Goal: Information Seeking & Learning: Learn about a topic

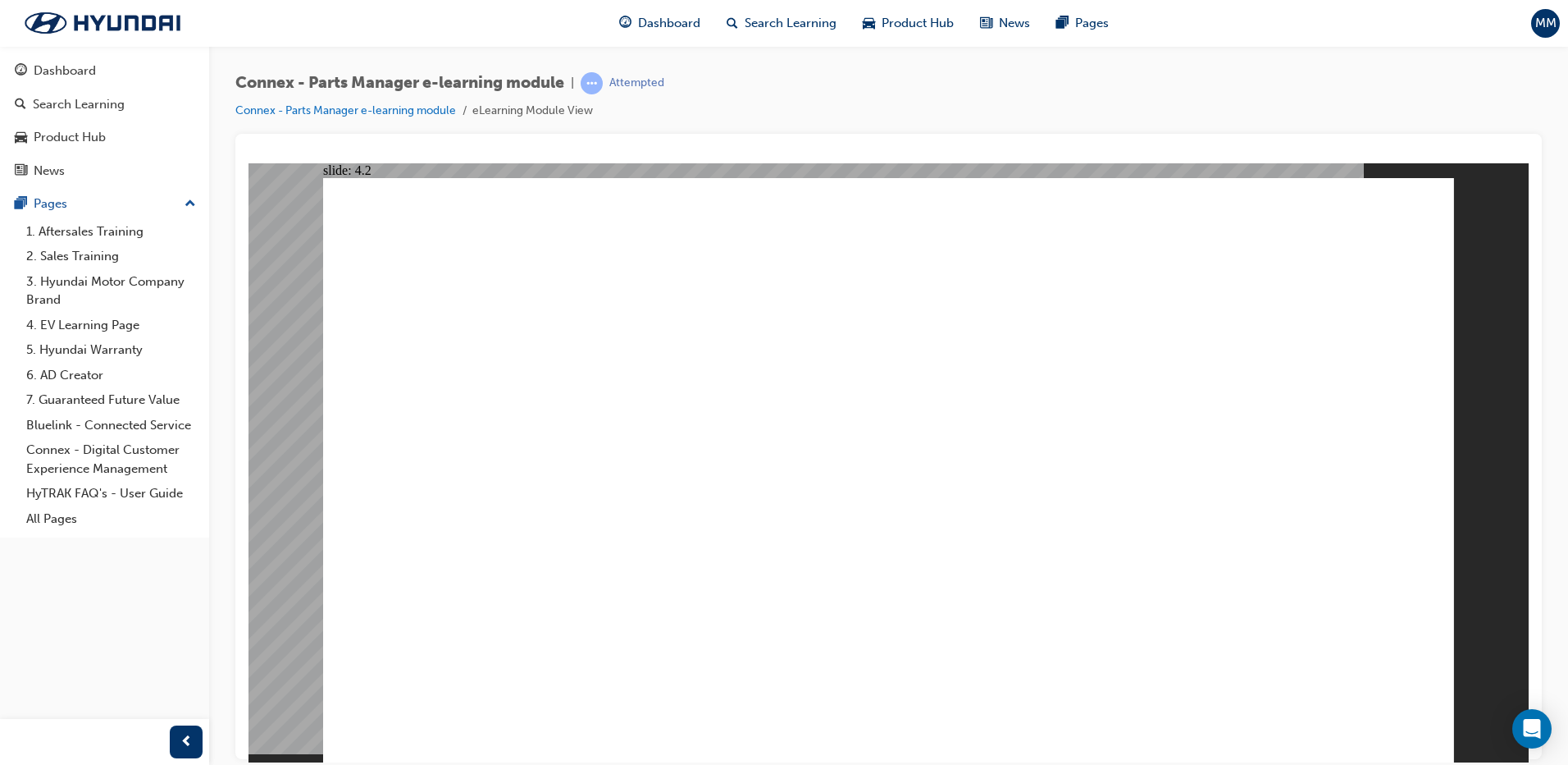
drag, startPoint x: 1059, startPoint y: 453, endPoint x: 1114, endPoint y: 563, distance: 123.0
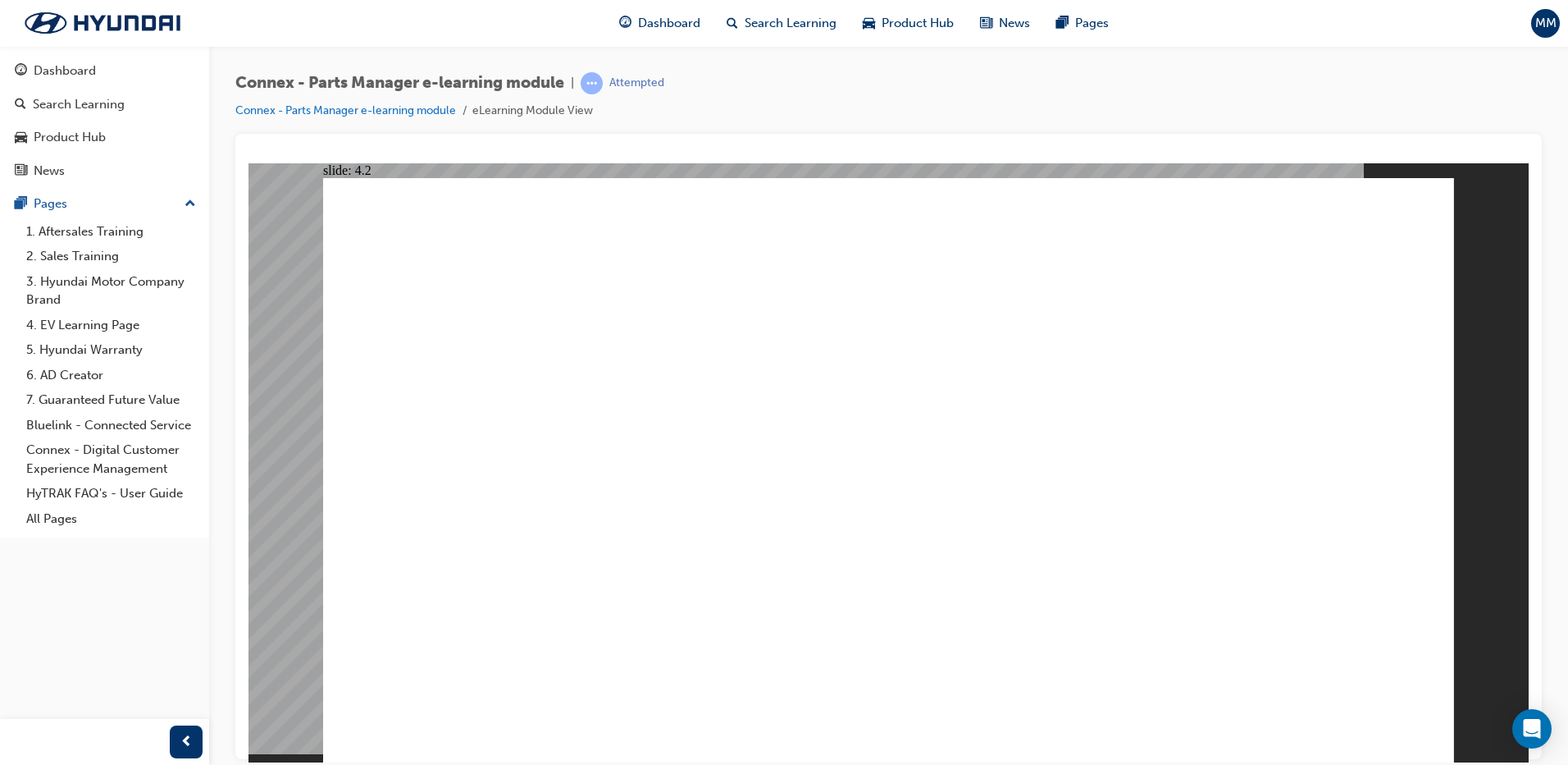
click at [248, 163] on image at bounding box center [248, 163] width 0 height 0
drag, startPoint x: 515, startPoint y: 652, endPoint x: 713, endPoint y: 648, distance: 198.0
